Goal: Information Seeking & Learning: Learn about a topic

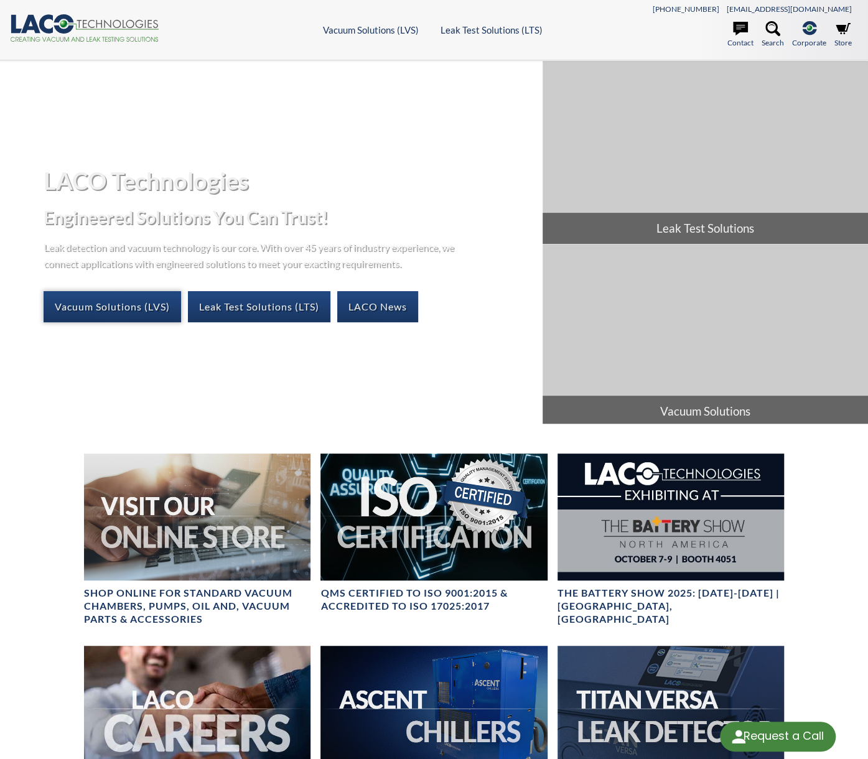
click at [109, 303] on link "Vacuum Solutions (LVS)" at bounding box center [112, 306] width 137 height 31
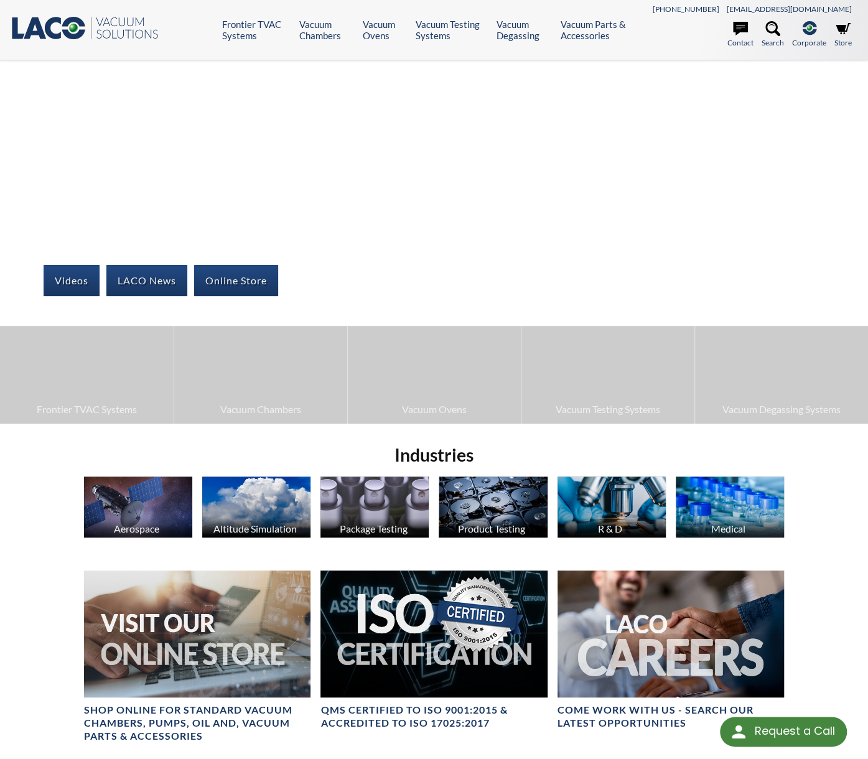
select select "Language Translate Widget"
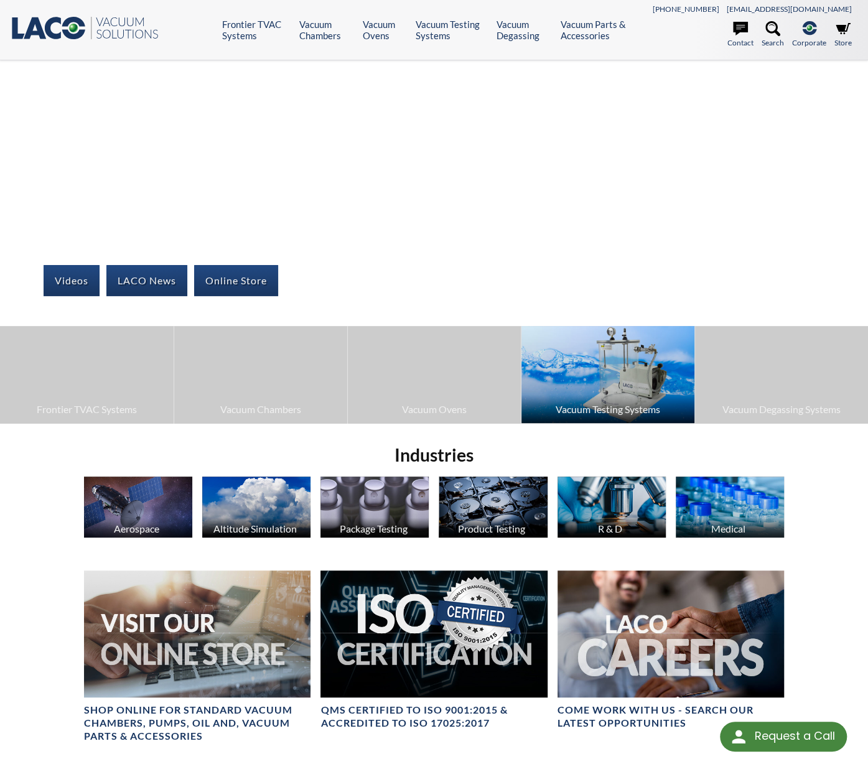
click at [595, 393] on img at bounding box center [607, 374] width 173 height 97
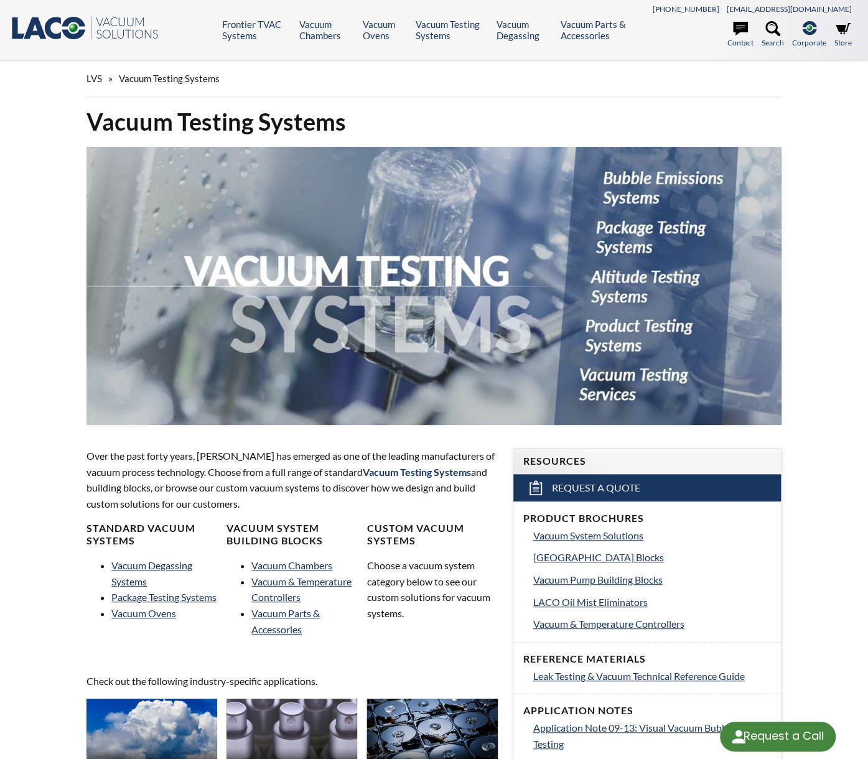
select select "Language Translate Widget"
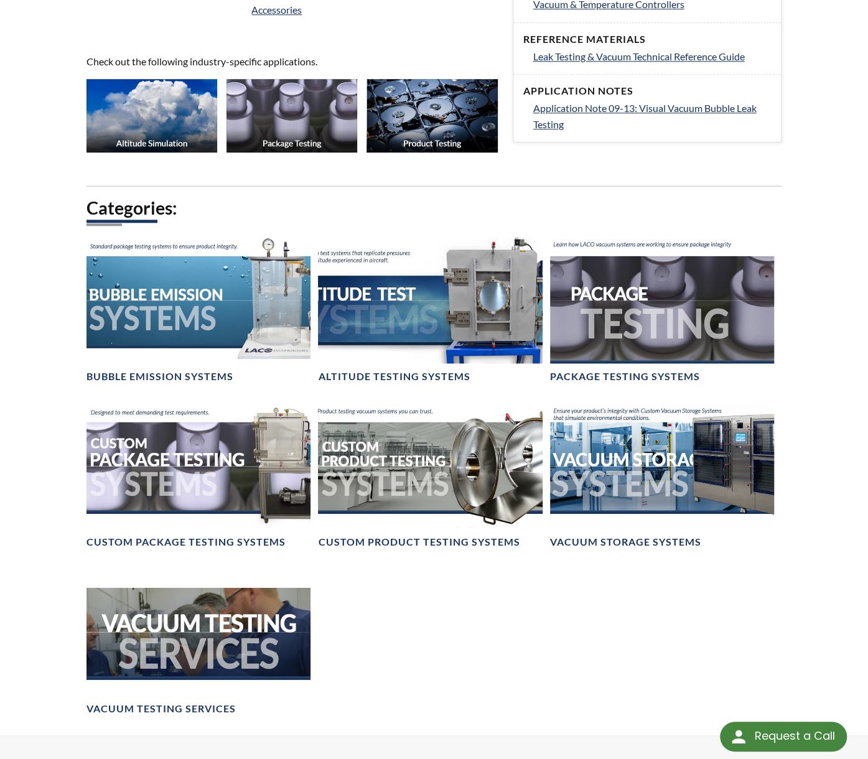
scroll to position [618, 0]
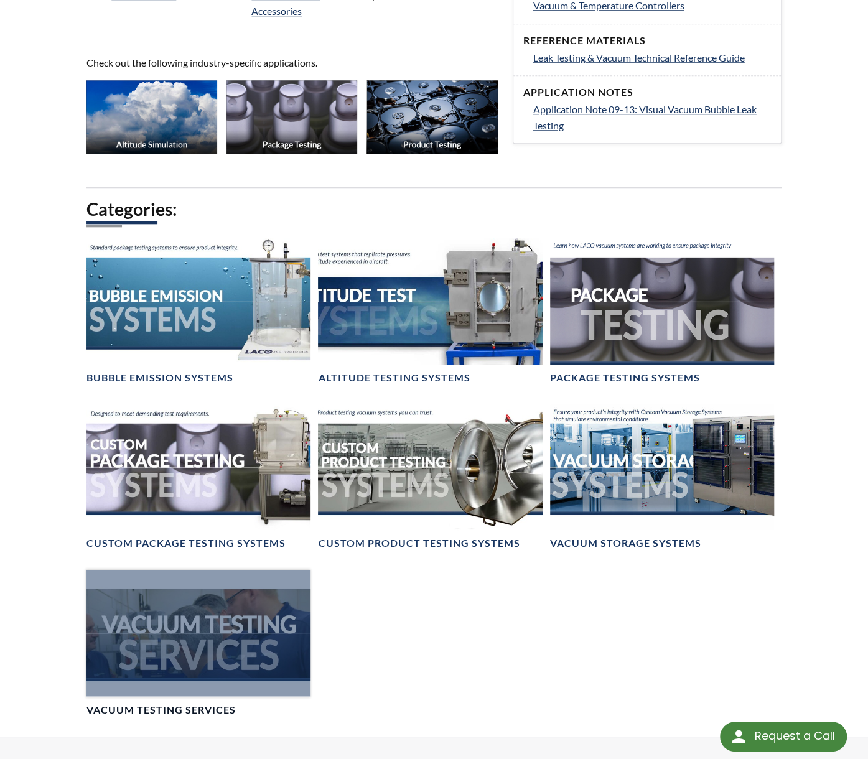
click at [217, 639] on div at bounding box center [198, 633] width 224 height 126
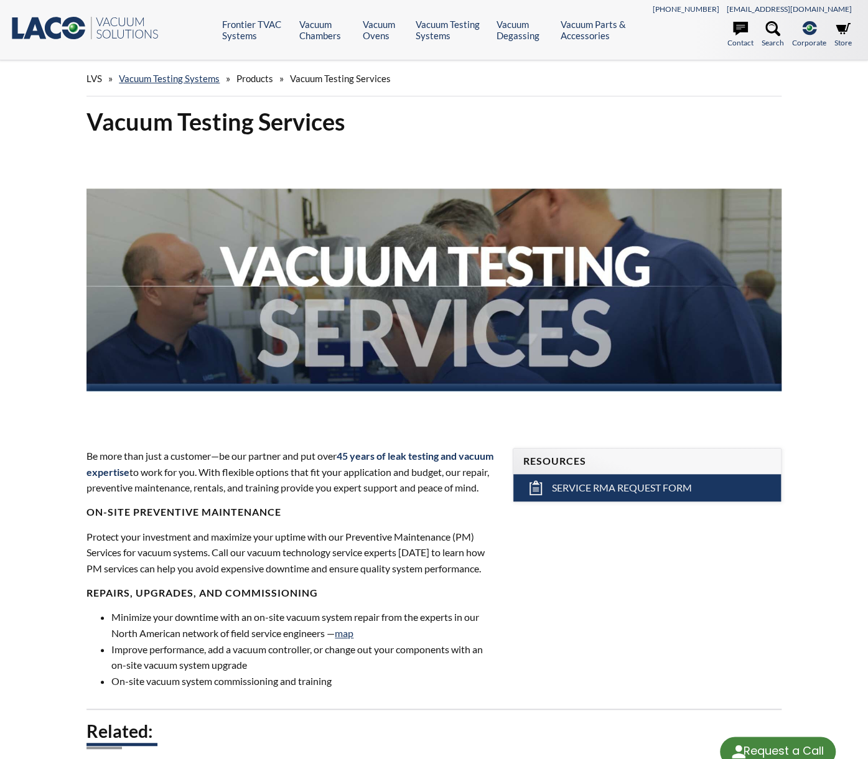
select select "Language Translate Widget"
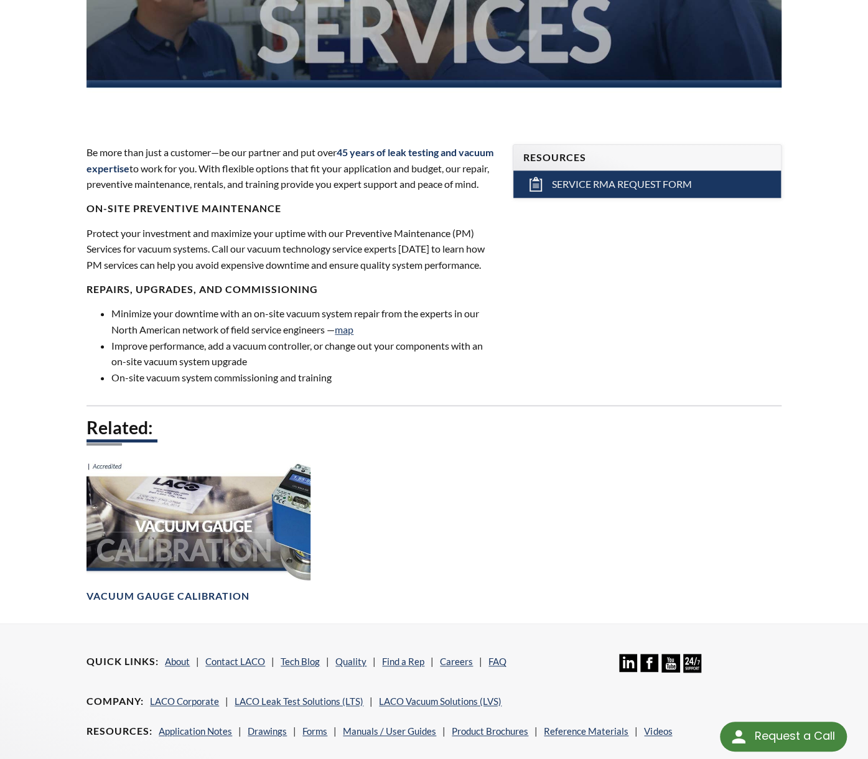
scroll to position [304, 0]
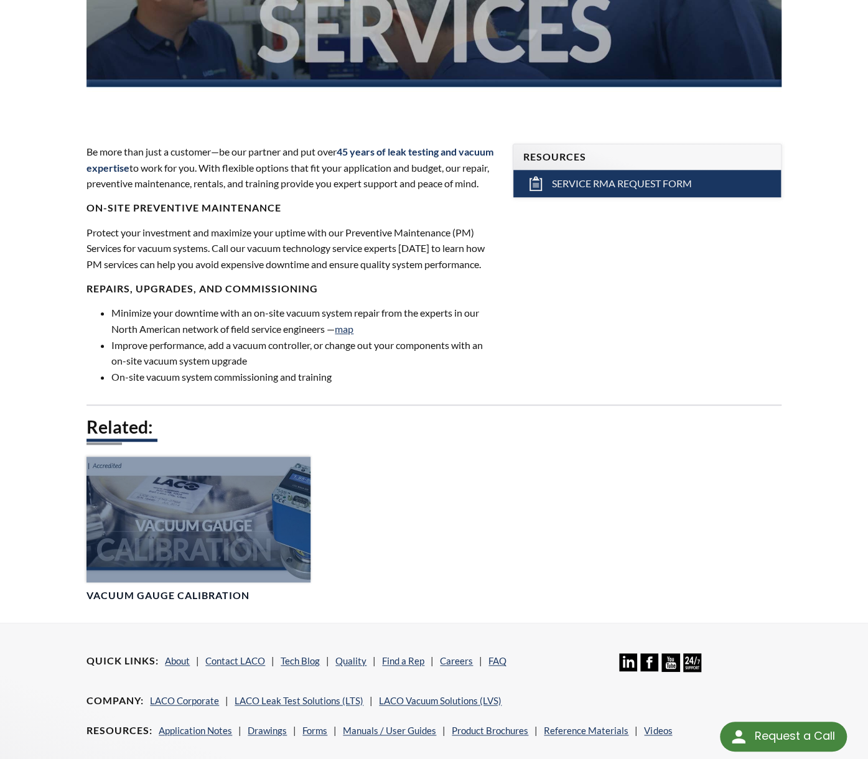
click at [161, 602] on h4 "Vacuum Gauge Calibration" at bounding box center [167, 595] width 163 height 13
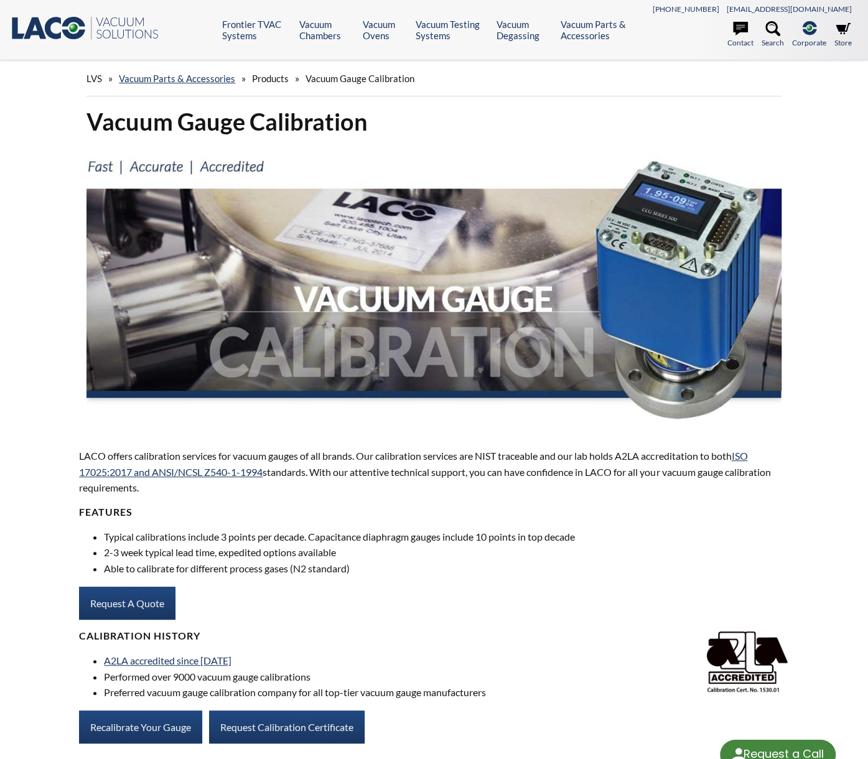
select select "Language Translate Widget"
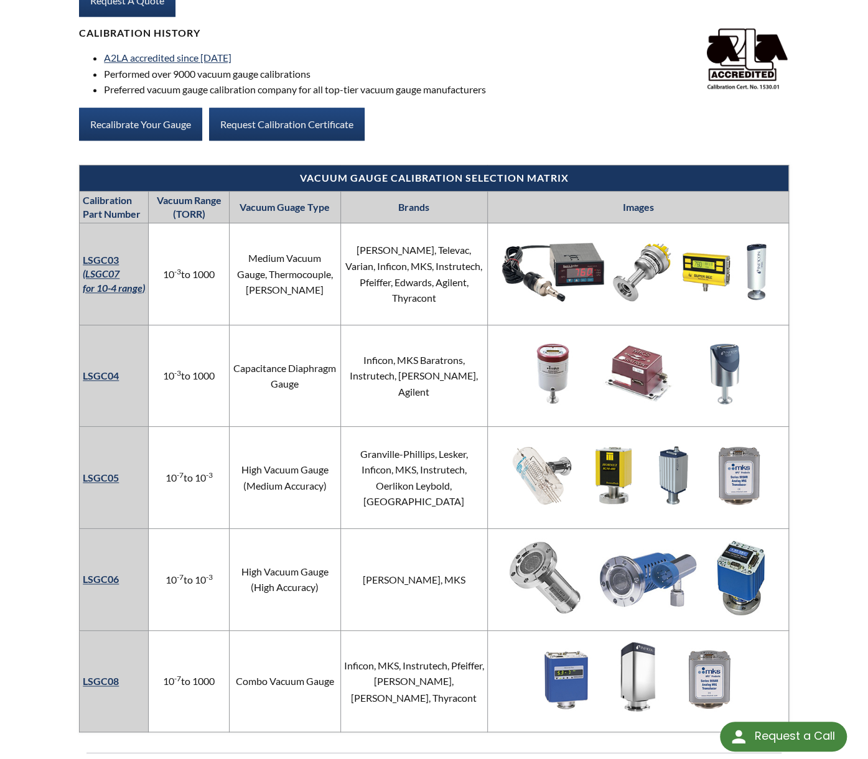
scroll to position [604, 0]
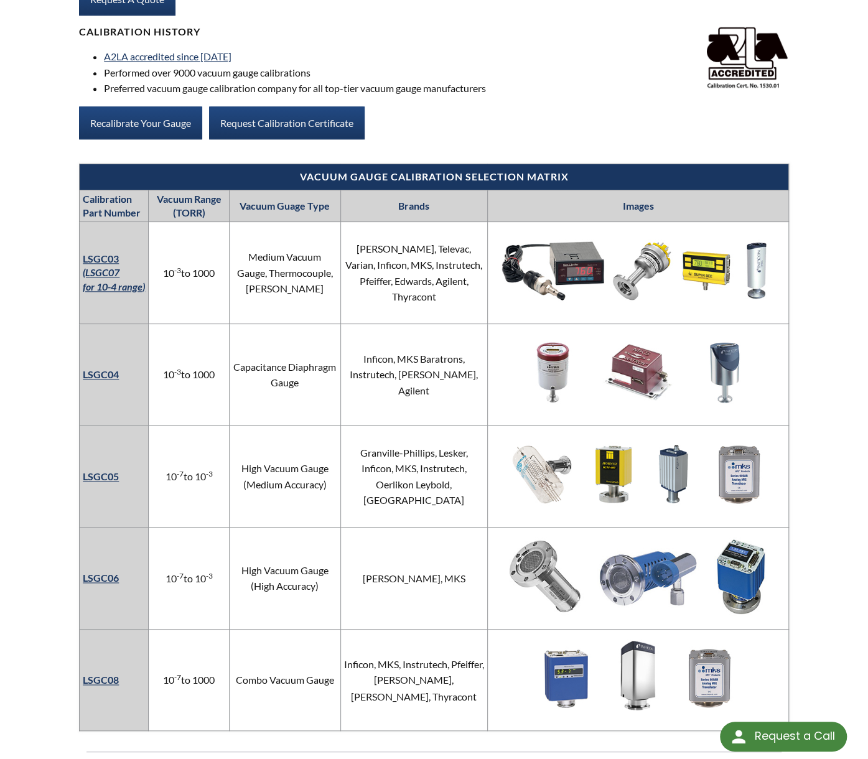
click at [98, 677] on link "LSGC08" at bounding box center [101, 680] width 36 height 12
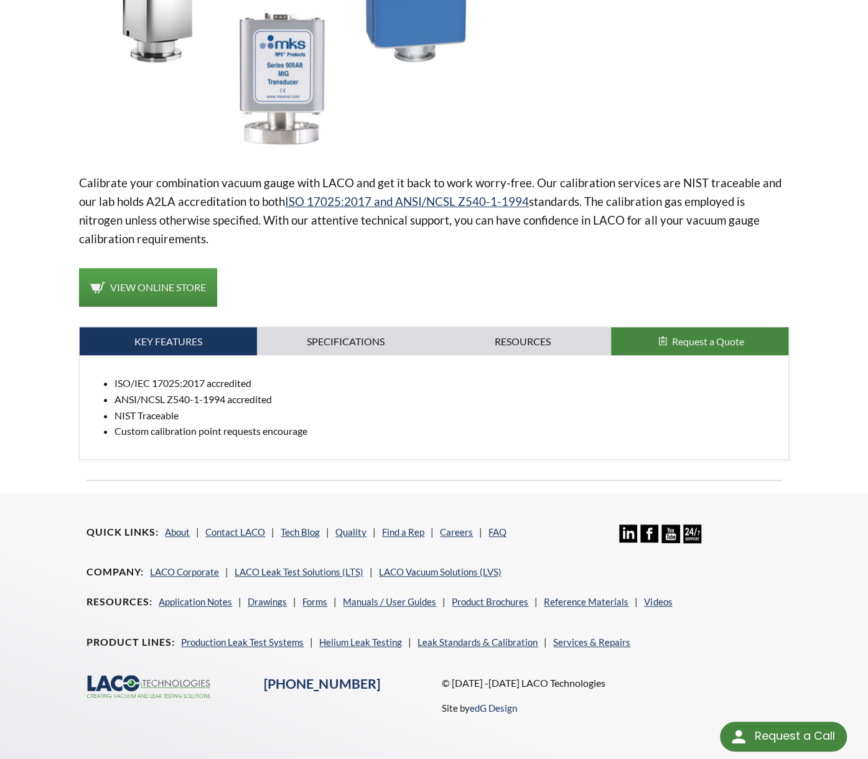
scroll to position [291, 0]
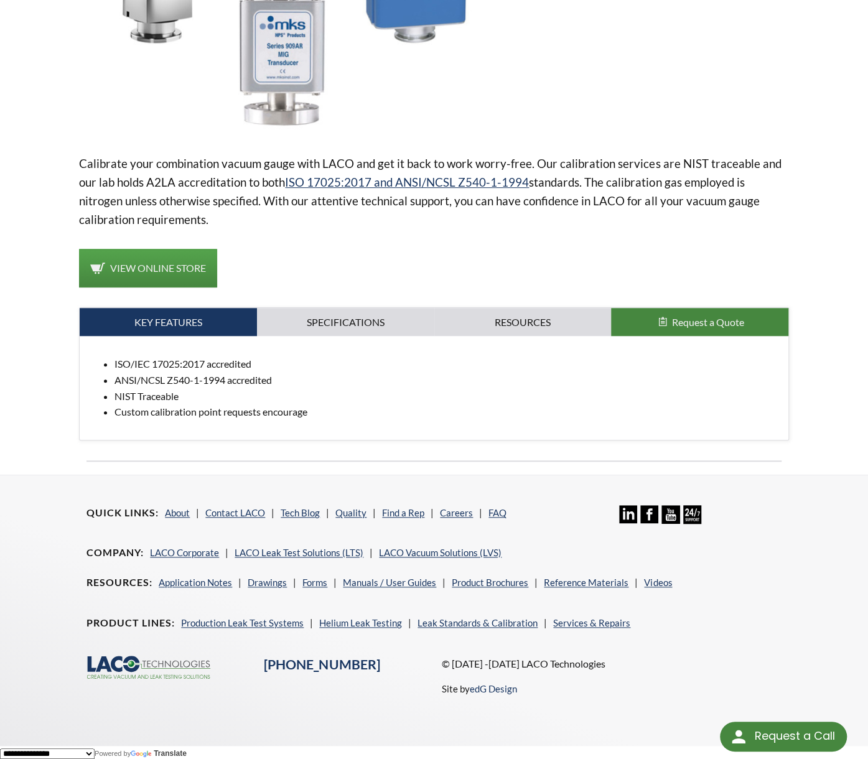
click at [577, 719] on div "Quick Links About Contact LACO Tech Blog Quality Find a Rep Careers FAQ Linkedi…" at bounding box center [434, 600] width 710 height 251
click at [332, 314] on link "Specifications" at bounding box center [345, 322] width 177 height 29
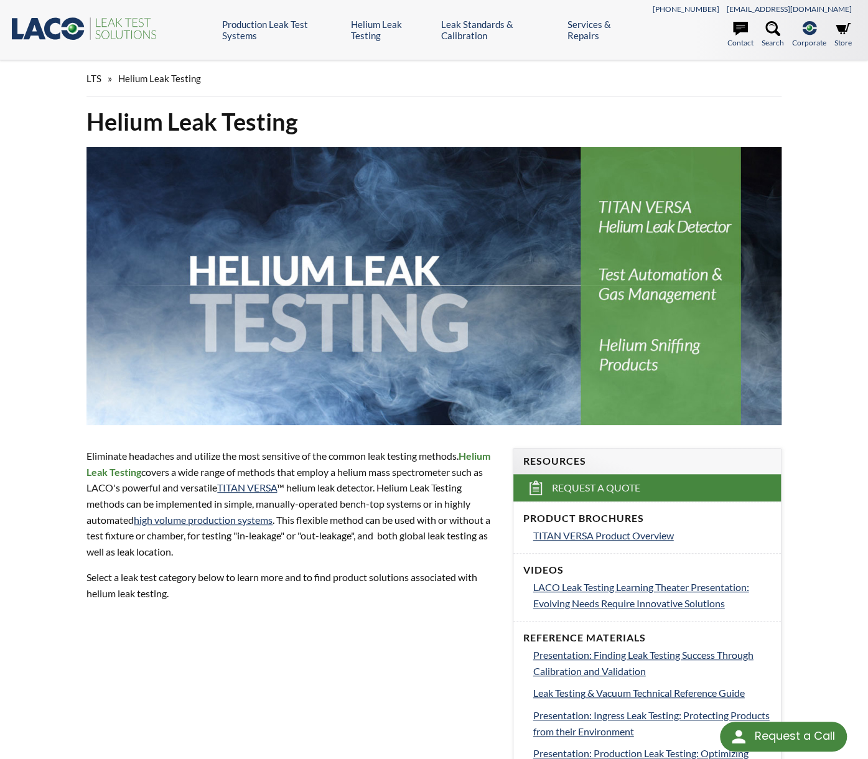
click at [347, 595] on p "Select a leak test category below to learn more and to find product solutions a…" at bounding box center [291, 585] width 411 height 32
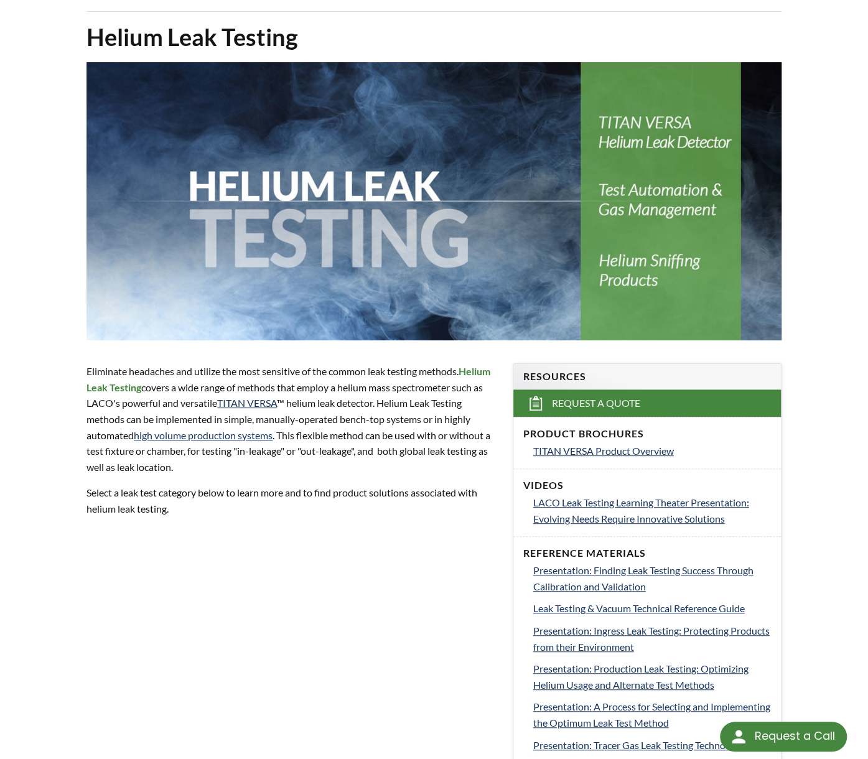
scroll to position [664, 0]
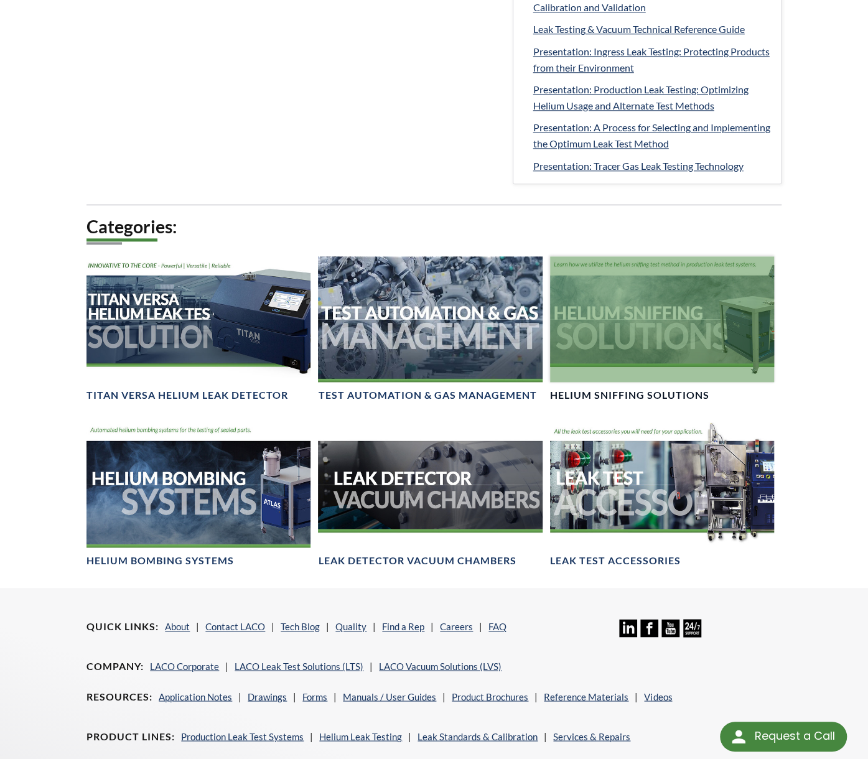
click at [678, 317] on div at bounding box center [662, 319] width 224 height 126
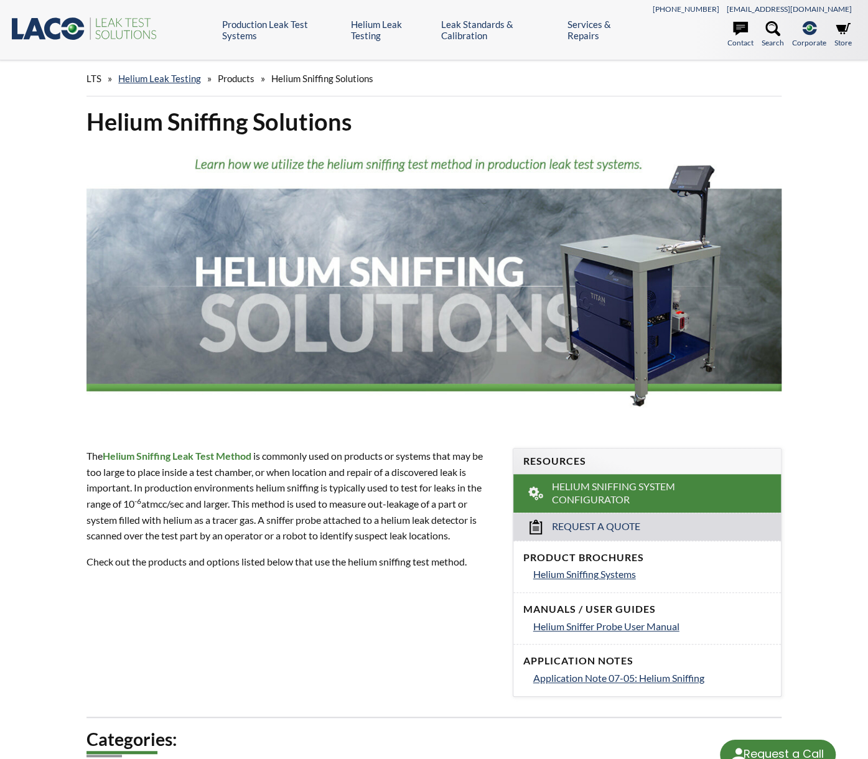
select select "Language Translate Widget"
